Goal: Transaction & Acquisition: Book appointment/travel/reservation

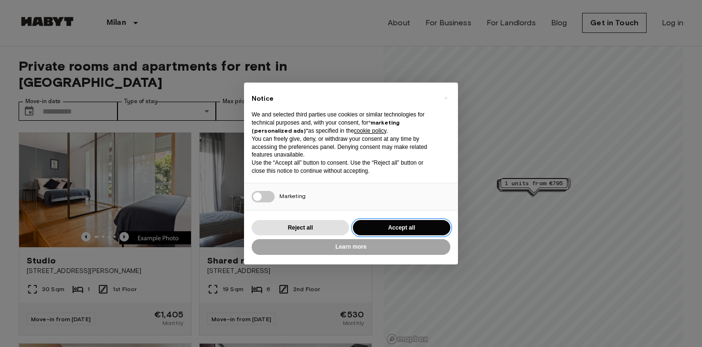
click at [415, 230] on button "Accept all" at bounding box center [401, 228] width 97 height 16
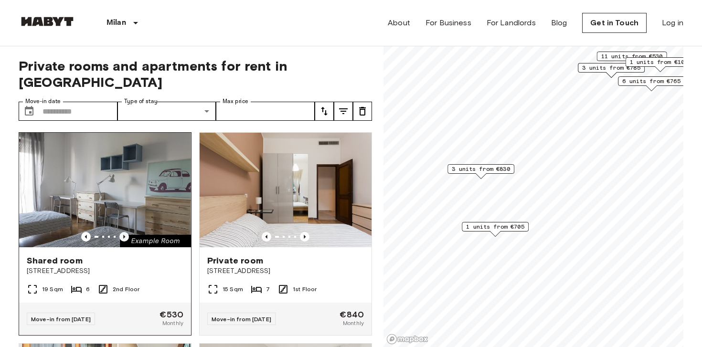
click at [127, 232] on icon "Previous image" at bounding box center [124, 237] width 10 height 10
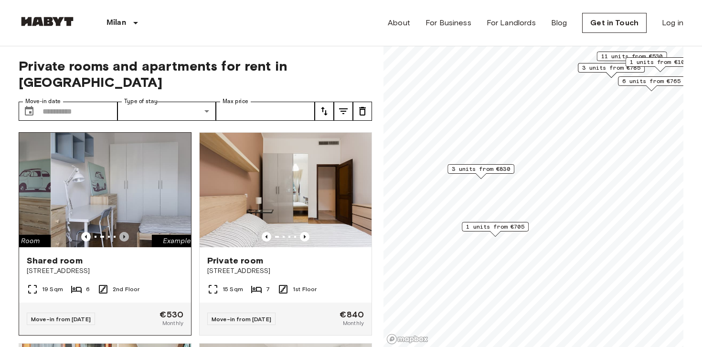
click at [127, 232] on icon "Previous image" at bounding box center [124, 237] width 10 height 10
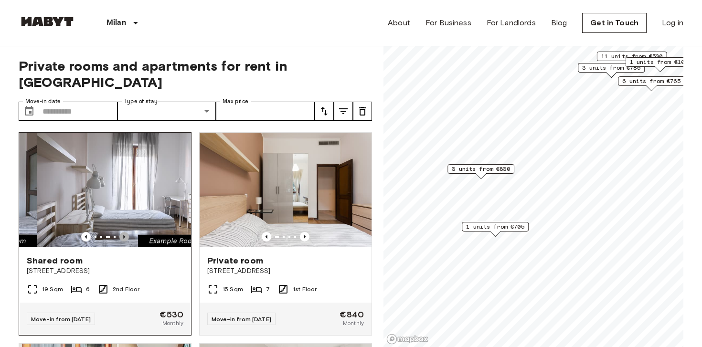
click at [127, 232] on icon "Previous image" at bounding box center [124, 237] width 10 height 10
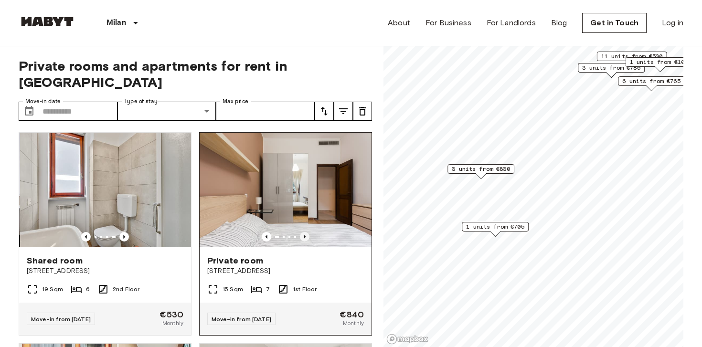
click at [305, 235] on icon "Previous image" at bounding box center [305, 237] width 2 height 4
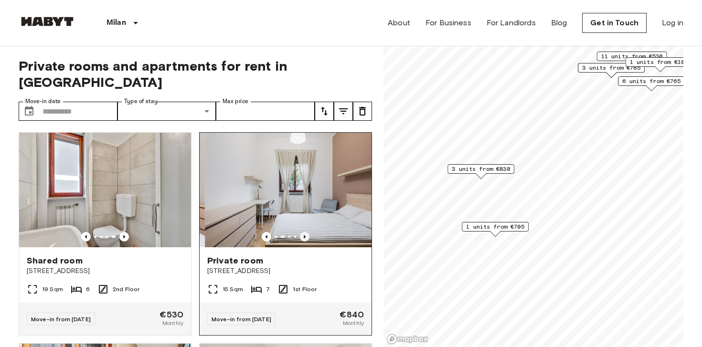
click at [305, 232] on icon "Previous image" at bounding box center [305, 237] width 10 height 10
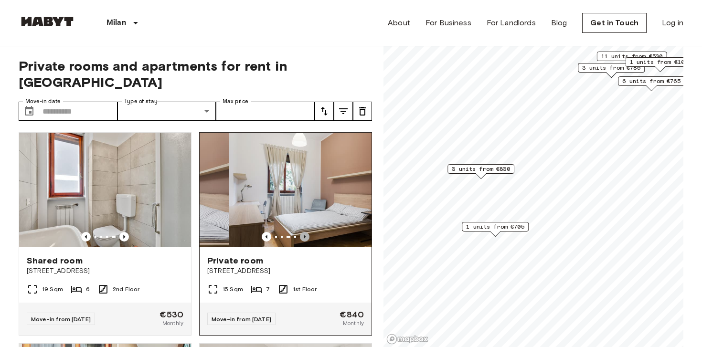
click at [305, 232] on icon "Previous image" at bounding box center [305, 237] width 10 height 10
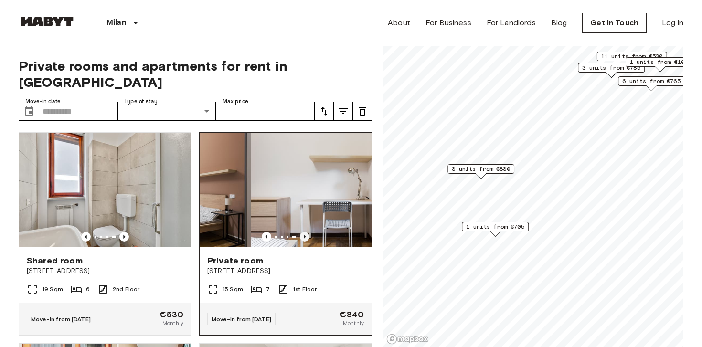
click at [305, 232] on icon "Previous image" at bounding box center [305, 237] width 10 height 10
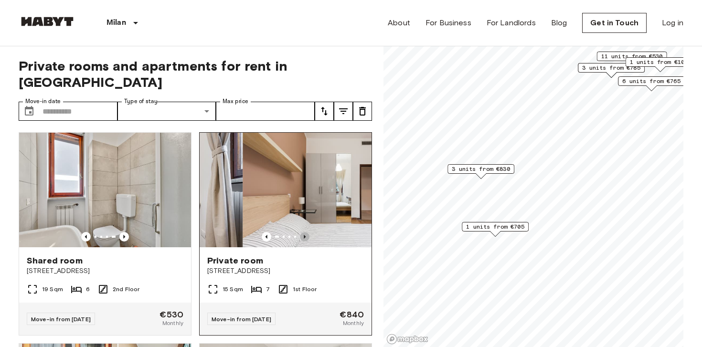
click at [305, 232] on icon "Previous image" at bounding box center [305, 237] width 10 height 10
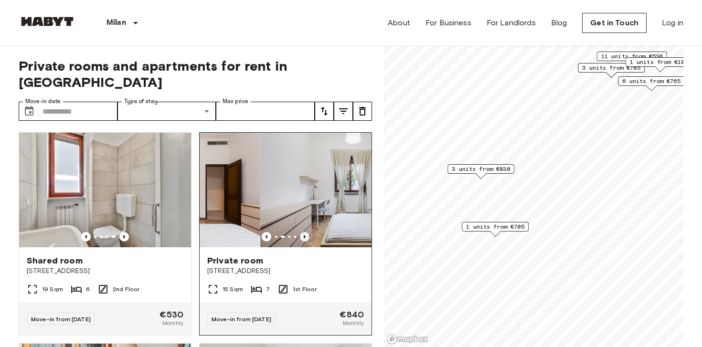
click at [305, 232] on icon "Previous image" at bounding box center [305, 237] width 10 height 10
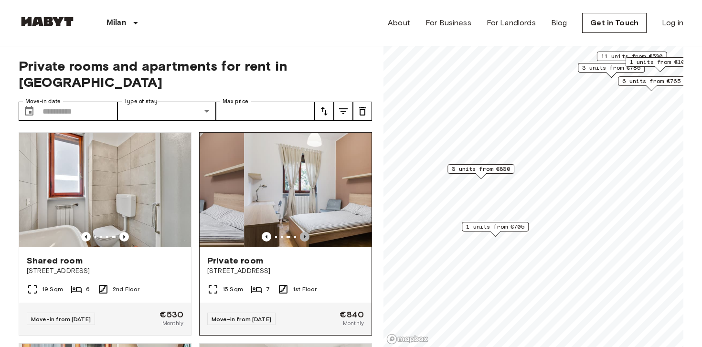
click at [305, 232] on icon "Previous image" at bounding box center [305, 237] width 10 height 10
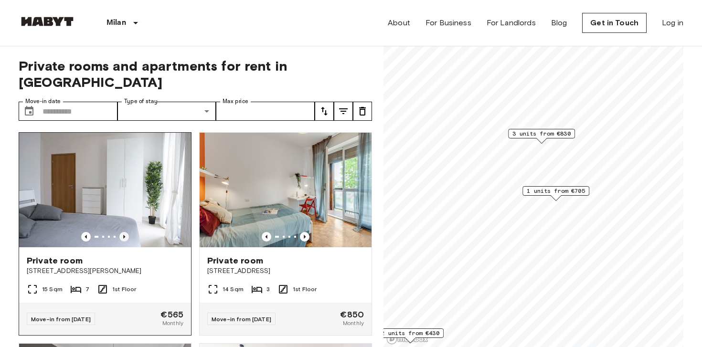
click at [125, 232] on icon "Previous image" at bounding box center [124, 237] width 10 height 10
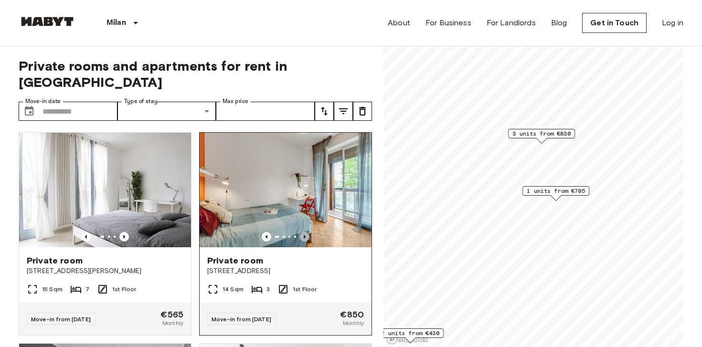
click at [304, 235] on icon "Previous image" at bounding box center [305, 237] width 2 height 4
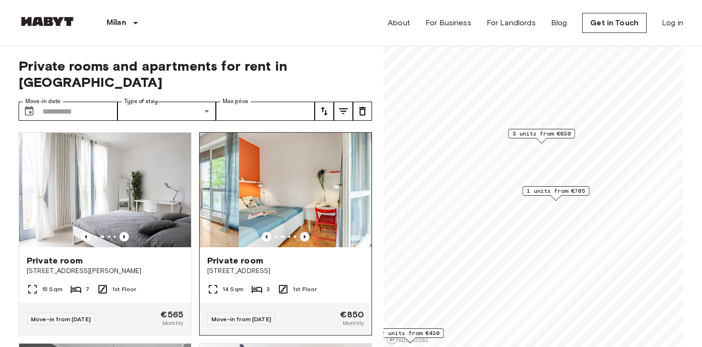
click at [304, 235] on icon "Previous image" at bounding box center [305, 237] width 2 height 4
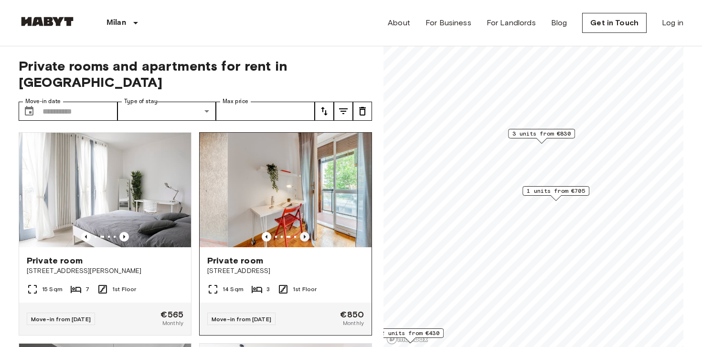
click at [304, 235] on icon "Previous image" at bounding box center [305, 237] width 2 height 4
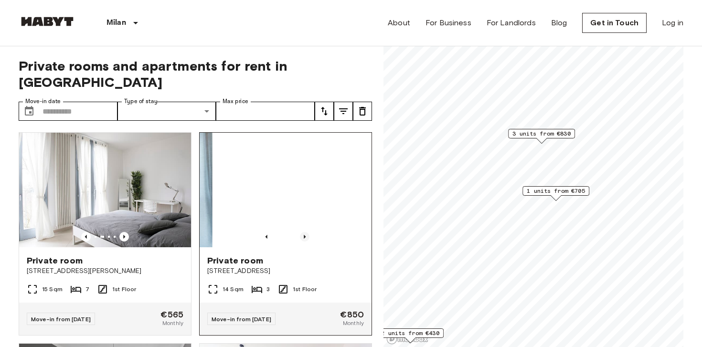
click at [304, 235] on icon "Previous image" at bounding box center [305, 237] width 2 height 4
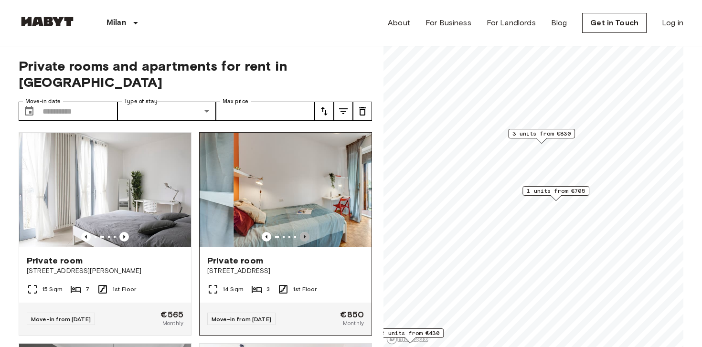
click at [304, 235] on icon "Previous image" at bounding box center [305, 237] width 2 height 4
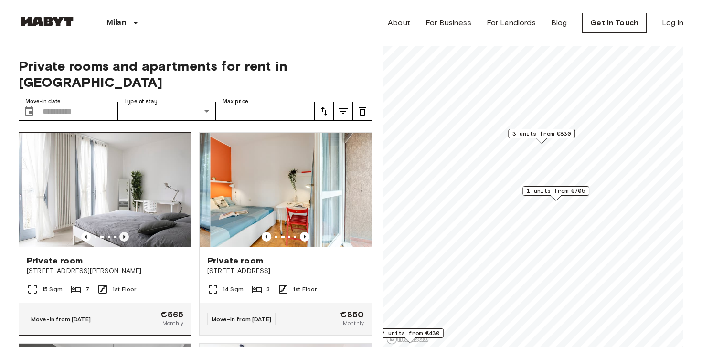
click at [126, 232] on icon "Previous image" at bounding box center [124, 237] width 10 height 10
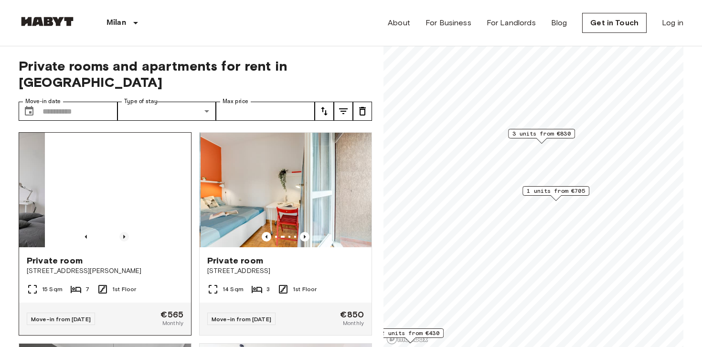
click at [126, 232] on icon "Previous image" at bounding box center [124, 237] width 10 height 10
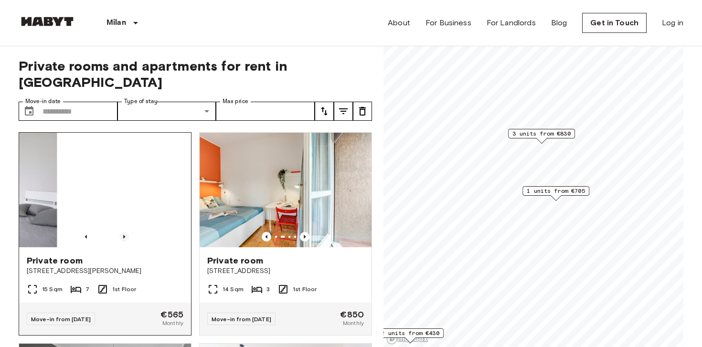
click at [126, 232] on icon "Previous image" at bounding box center [124, 237] width 10 height 10
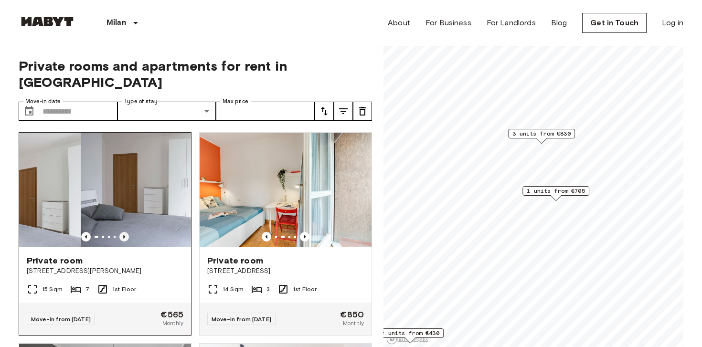
click at [126, 232] on icon "Previous image" at bounding box center [124, 237] width 10 height 10
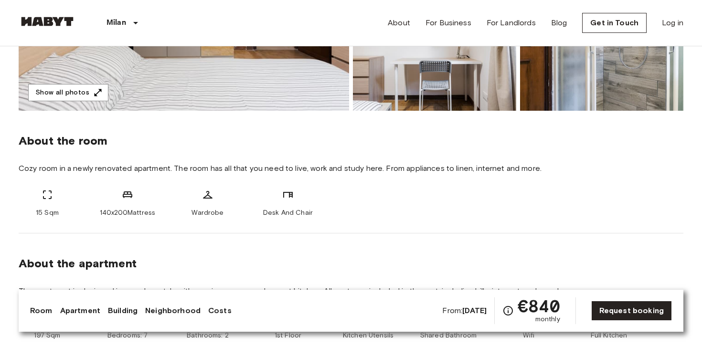
scroll to position [267, 0]
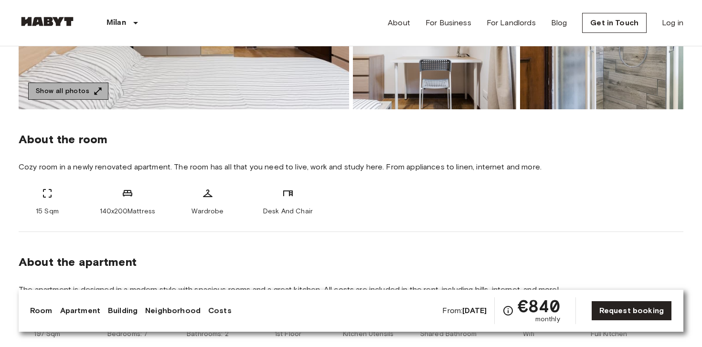
click at [88, 89] on button "Show all photos" at bounding box center [68, 92] width 80 height 18
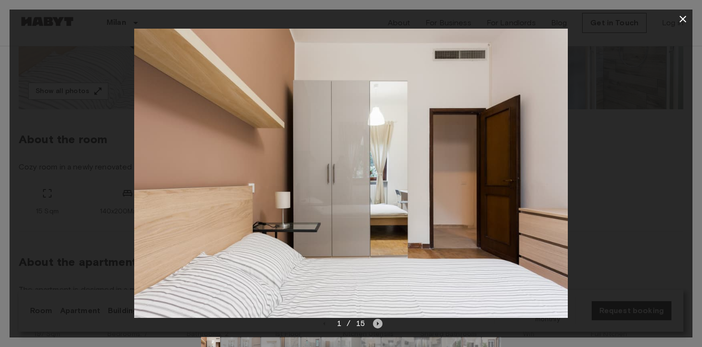
click at [375, 323] on icon "Next image" at bounding box center [378, 324] width 10 height 10
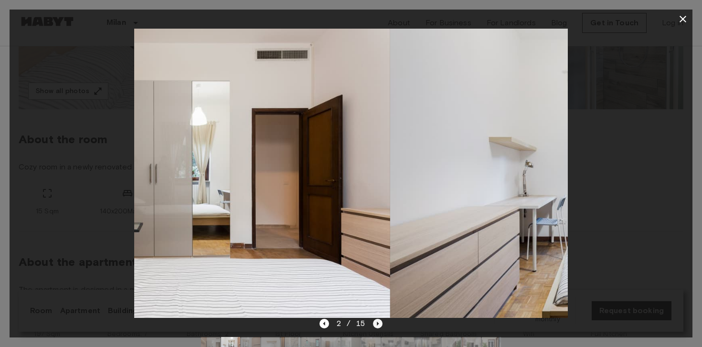
click at [375, 323] on icon "Next image" at bounding box center [378, 324] width 10 height 10
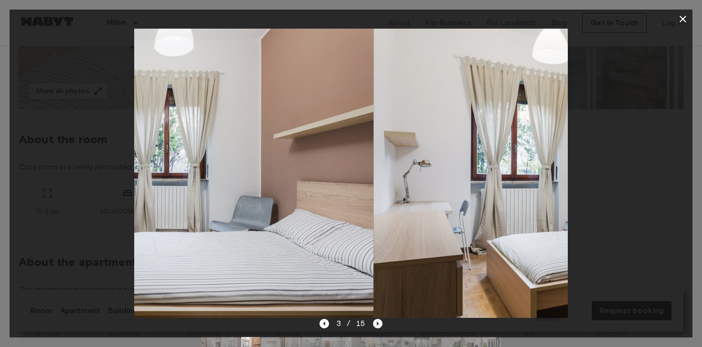
click at [375, 323] on icon "Next image" at bounding box center [378, 324] width 10 height 10
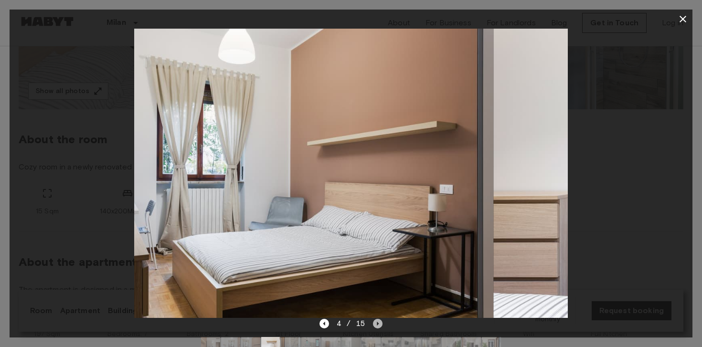
click at [375, 323] on icon "Next image" at bounding box center [378, 324] width 10 height 10
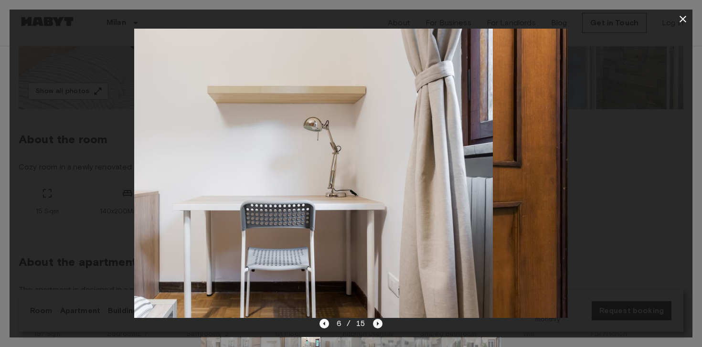
click at [375, 323] on icon "Next image" at bounding box center [378, 324] width 10 height 10
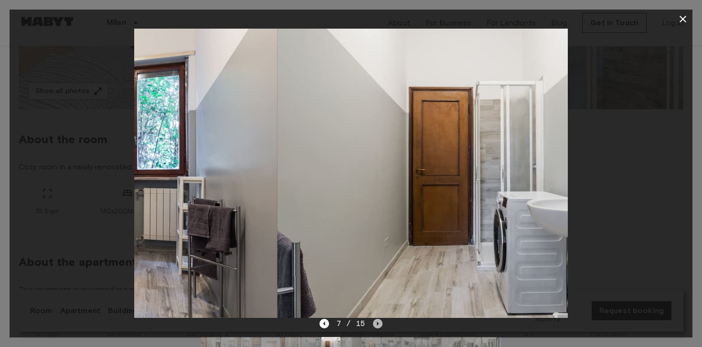
click at [375, 323] on icon "Next image" at bounding box center [378, 324] width 10 height 10
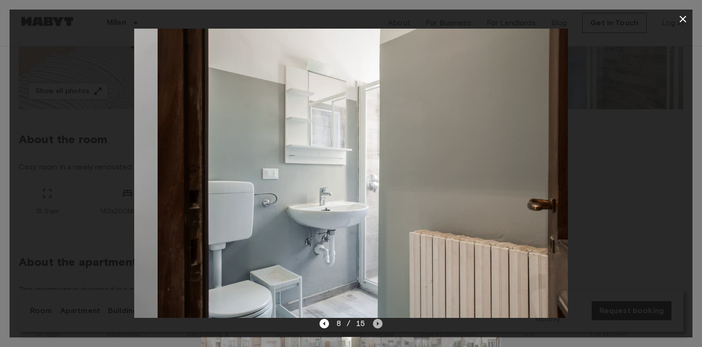
click at [377, 323] on icon "Next image" at bounding box center [378, 324] width 2 height 4
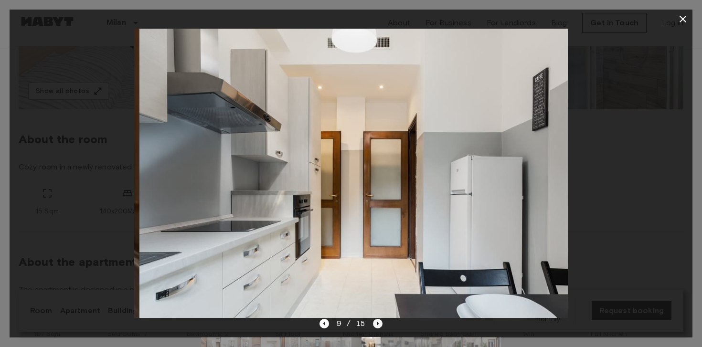
click at [377, 323] on icon "Next image" at bounding box center [378, 324] width 2 height 4
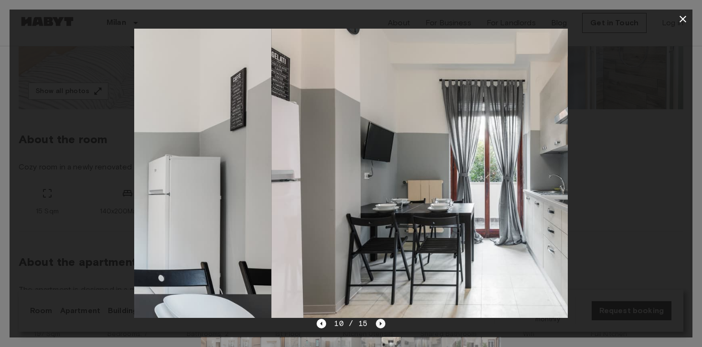
click at [376, 323] on icon "Next image" at bounding box center [381, 324] width 10 height 10
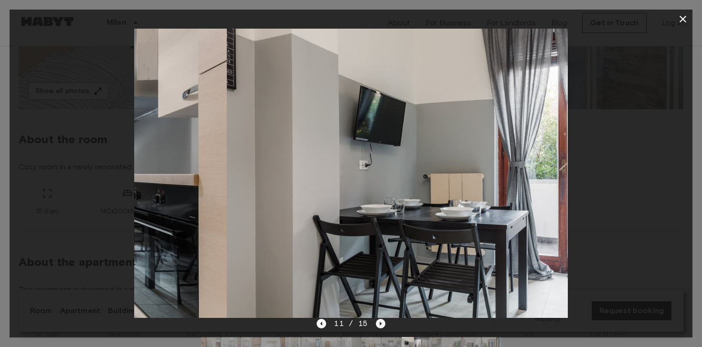
click at [376, 323] on icon "Next image" at bounding box center [381, 324] width 10 height 10
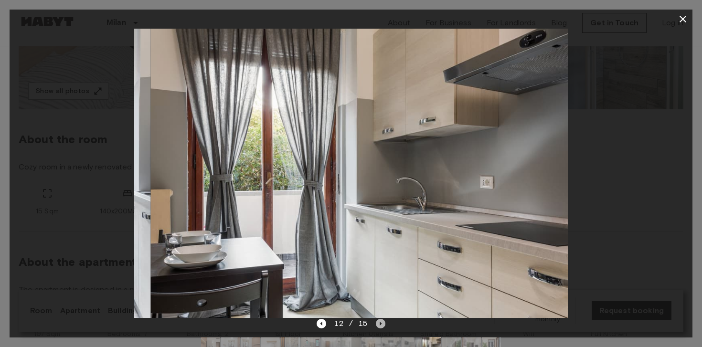
click at [376, 323] on icon "Next image" at bounding box center [381, 324] width 10 height 10
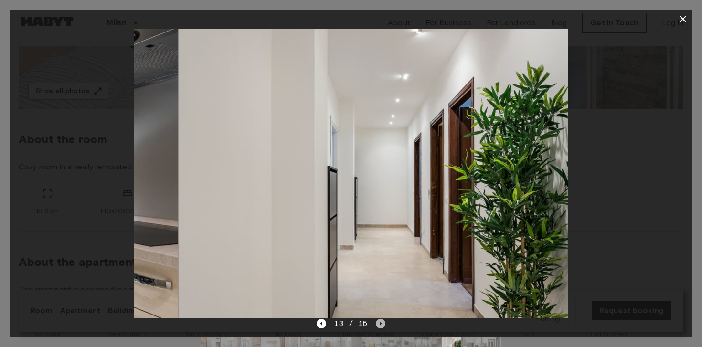
click at [376, 323] on icon "Next image" at bounding box center [381, 324] width 10 height 10
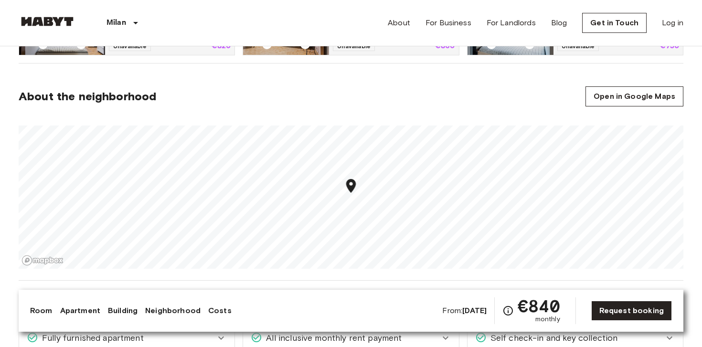
scroll to position [809, 0]
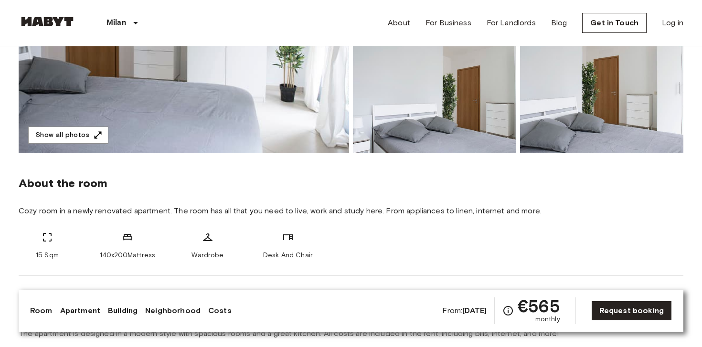
scroll to position [220, 0]
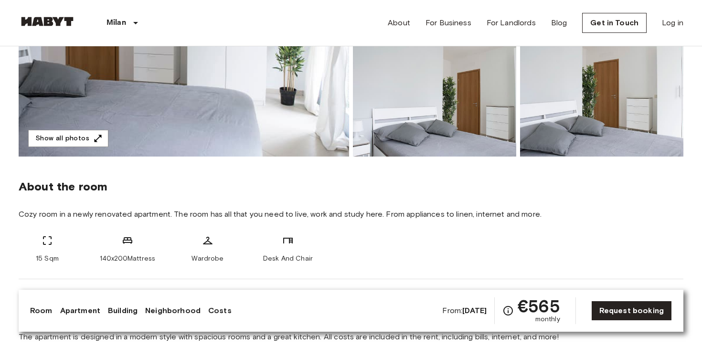
click at [176, 134] on img at bounding box center [184, 30] width 331 height 254
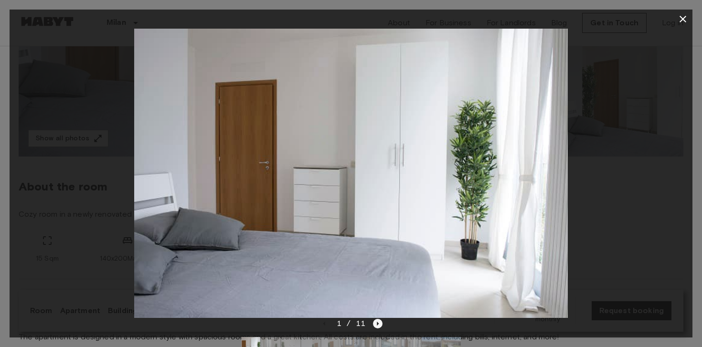
click at [378, 321] on icon "Next image" at bounding box center [378, 324] width 10 height 10
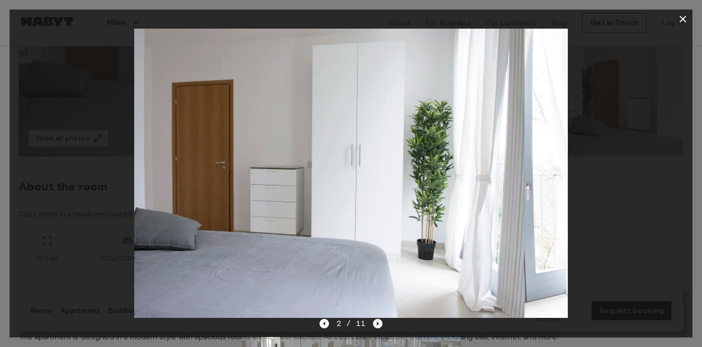
click at [378, 321] on icon "Next image" at bounding box center [378, 324] width 10 height 10
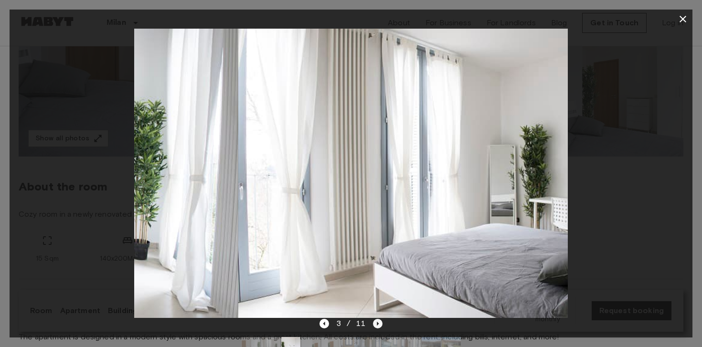
click at [378, 321] on icon "Next image" at bounding box center [378, 324] width 10 height 10
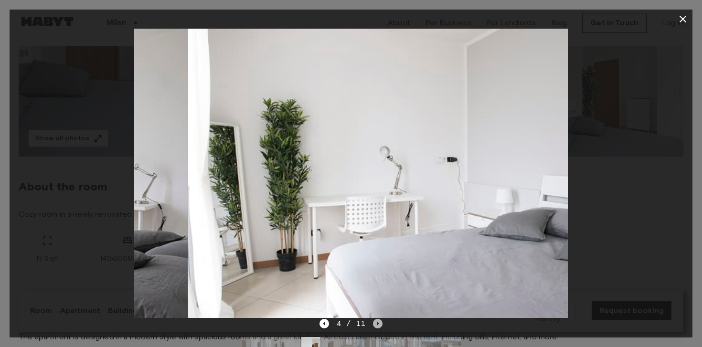
click at [378, 321] on icon "Next image" at bounding box center [378, 324] width 10 height 10
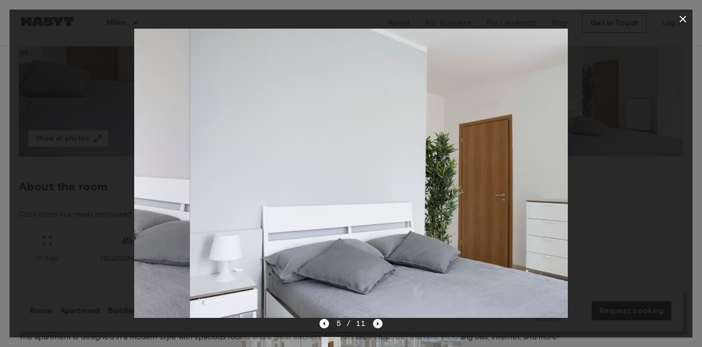
click at [378, 321] on icon "Next image" at bounding box center [378, 324] width 10 height 10
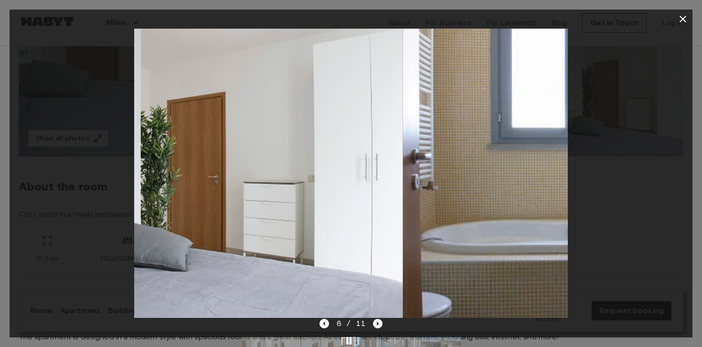
click at [378, 321] on icon "Next image" at bounding box center [378, 324] width 10 height 10
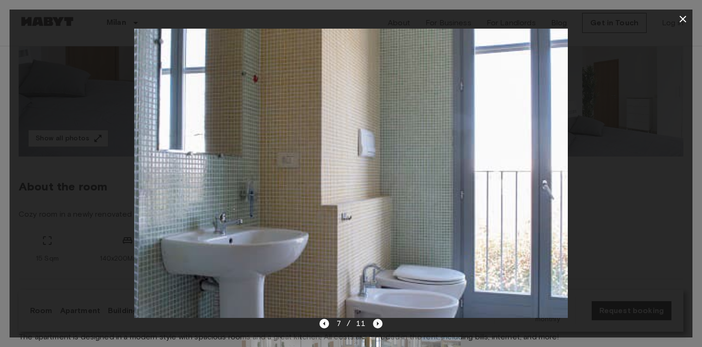
click at [378, 321] on icon "Next image" at bounding box center [378, 324] width 10 height 10
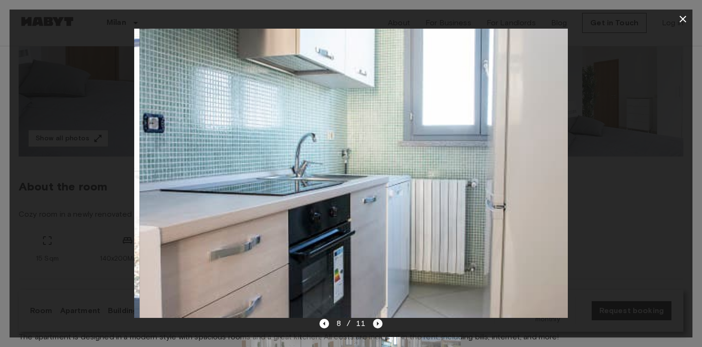
click at [378, 321] on icon "Next image" at bounding box center [378, 324] width 10 height 10
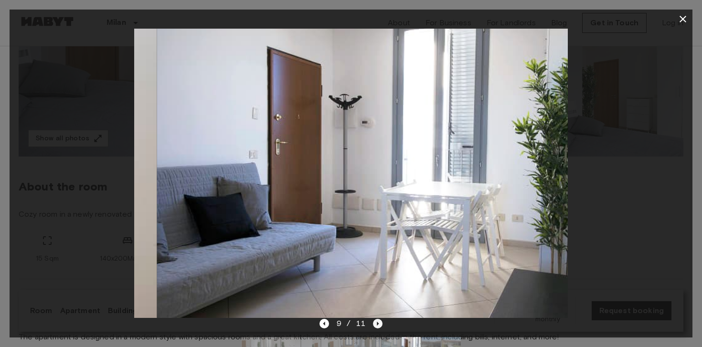
click at [378, 321] on icon "Next image" at bounding box center [378, 324] width 10 height 10
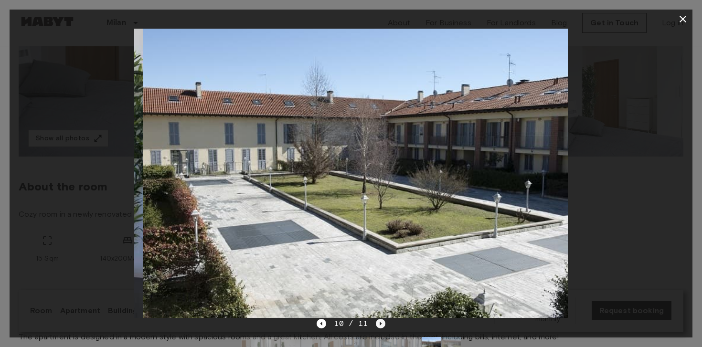
click at [378, 321] on icon "Next image" at bounding box center [381, 324] width 10 height 10
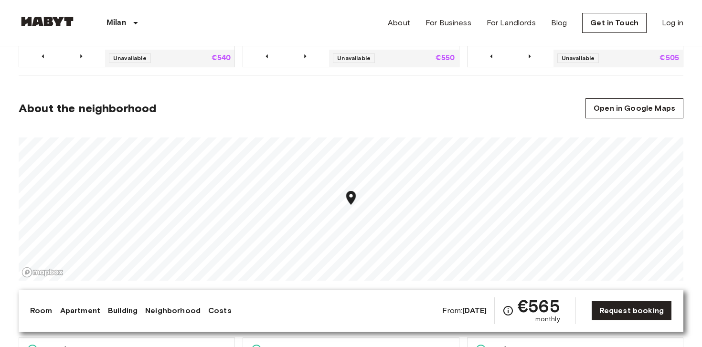
scroll to position [777, 0]
